Goal: Transaction & Acquisition: Purchase product/service

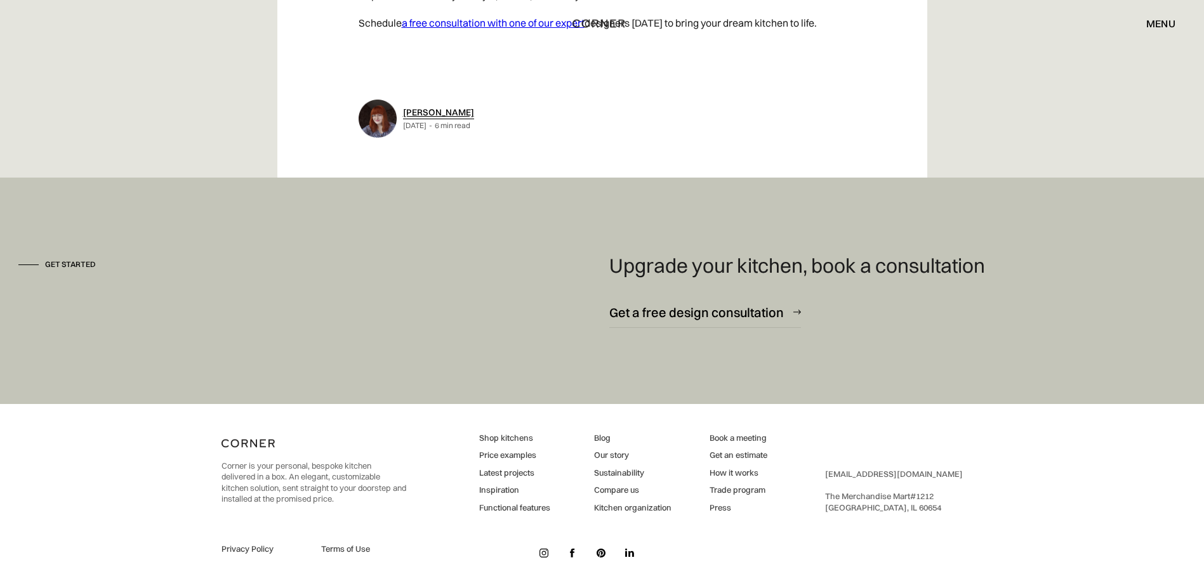
scroll to position [6982, 0]
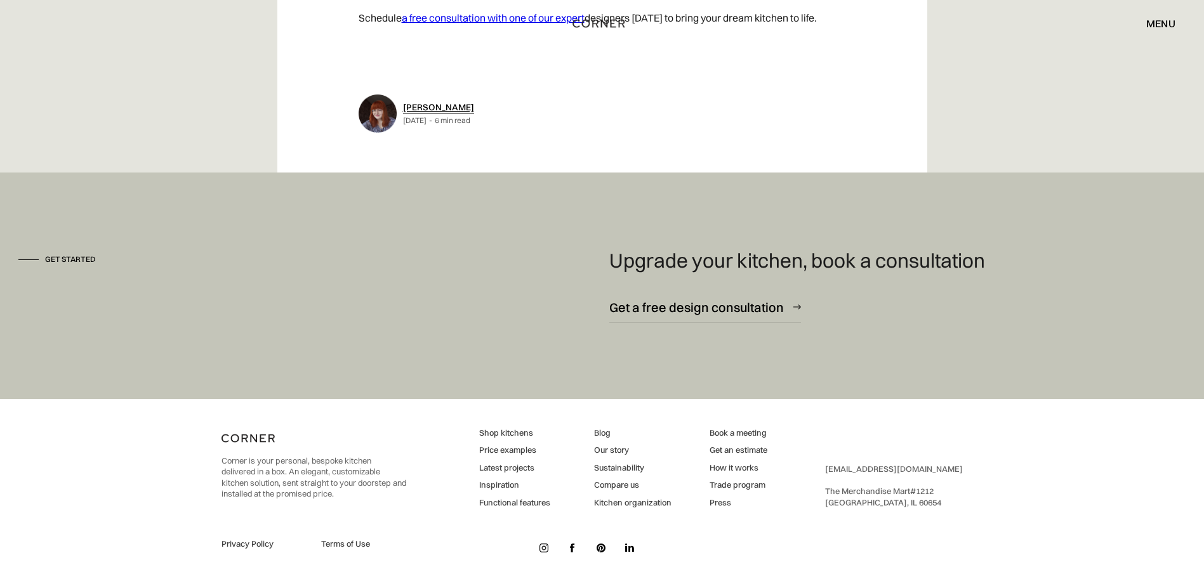
click at [491, 430] on link "Shop kitchens" at bounding box center [514, 433] width 71 height 11
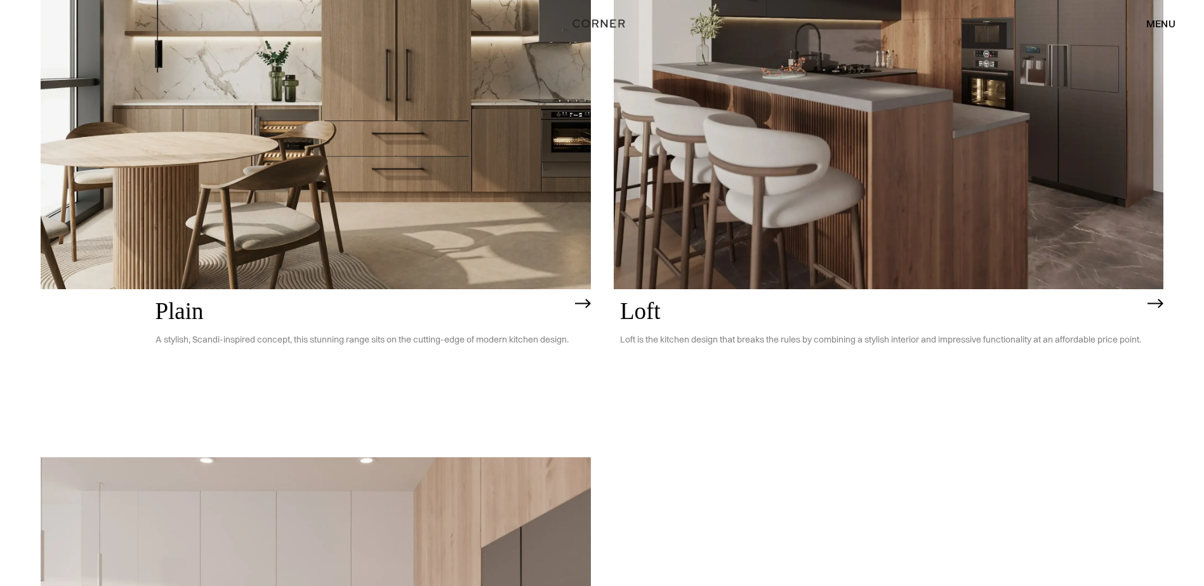
scroll to position [3406, 0]
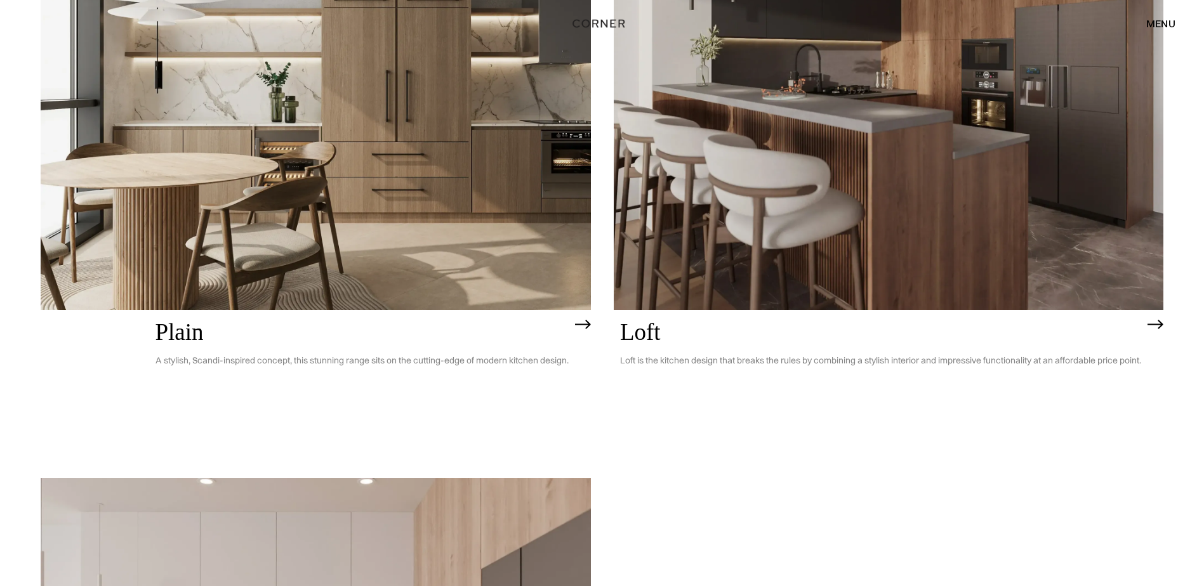
click at [764, 190] on img at bounding box center [889, 91] width 550 height 440
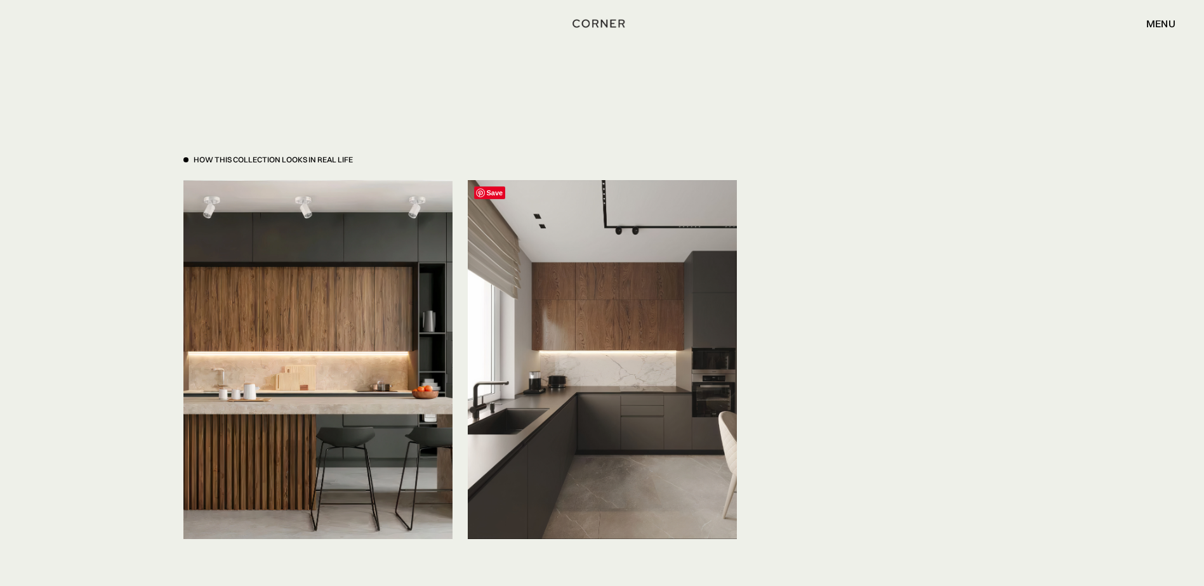
scroll to position [4336, 0]
